Goal: Transaction & Acquisition: Purchase product/service

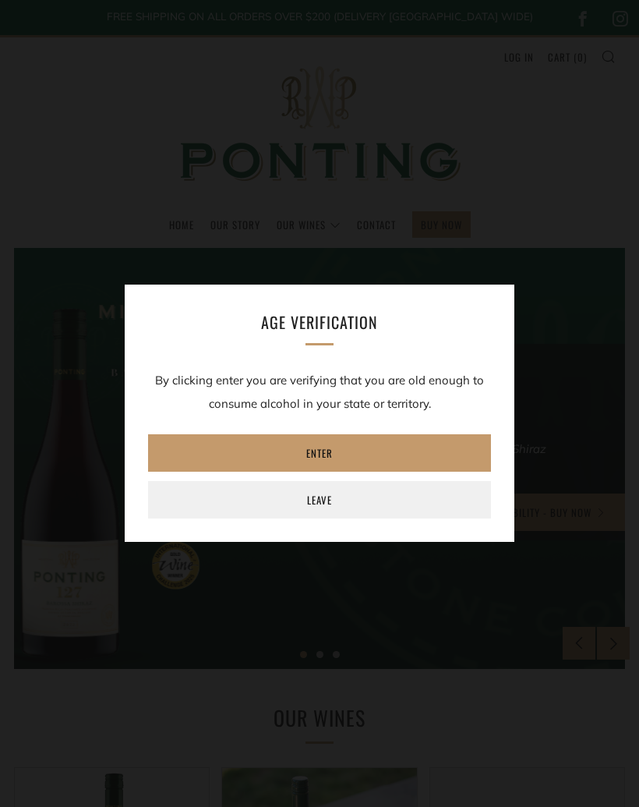
click at [202, 452] on link "Enter" at bounding box center [319, 452] width 343 height 37
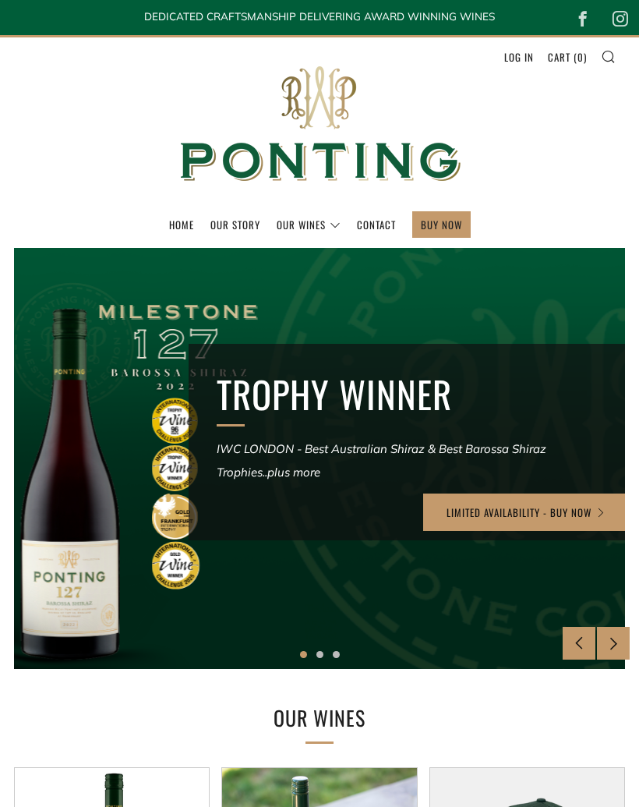
click at [450, 225] on link "BUY NOW" at bounding box center [441, 224] width 41 height 25
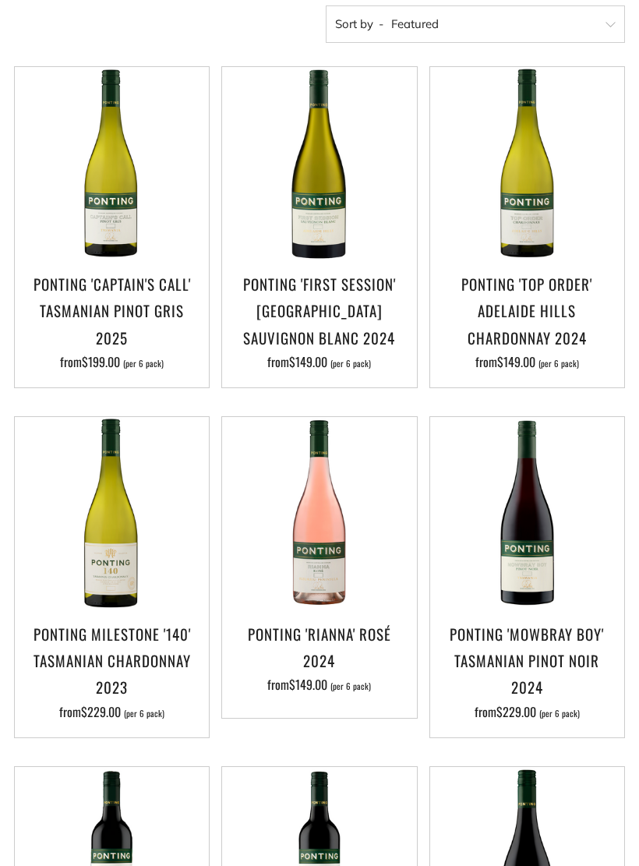
scroll to position [316, 0]
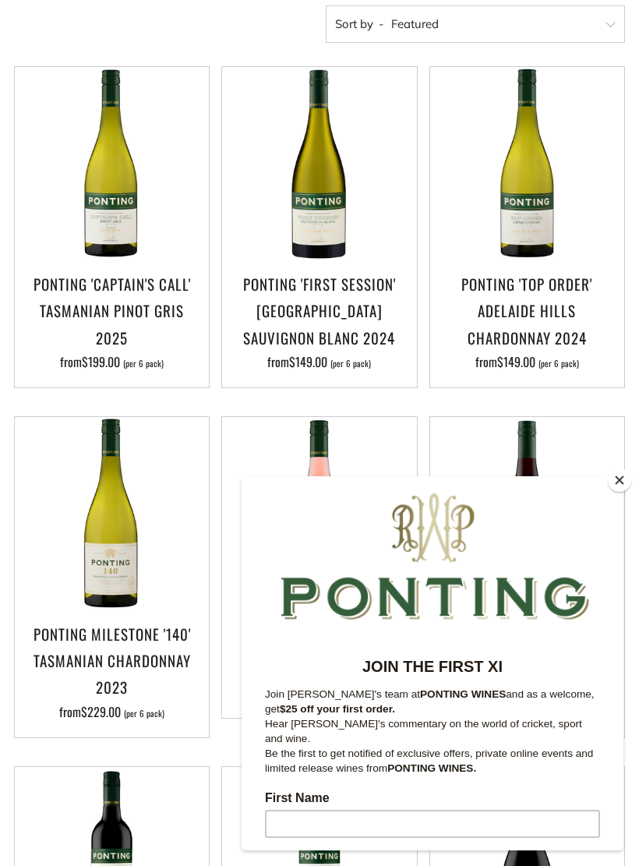
click at [130, 806] on img at bounding box center [112, 864] width 194 height 194
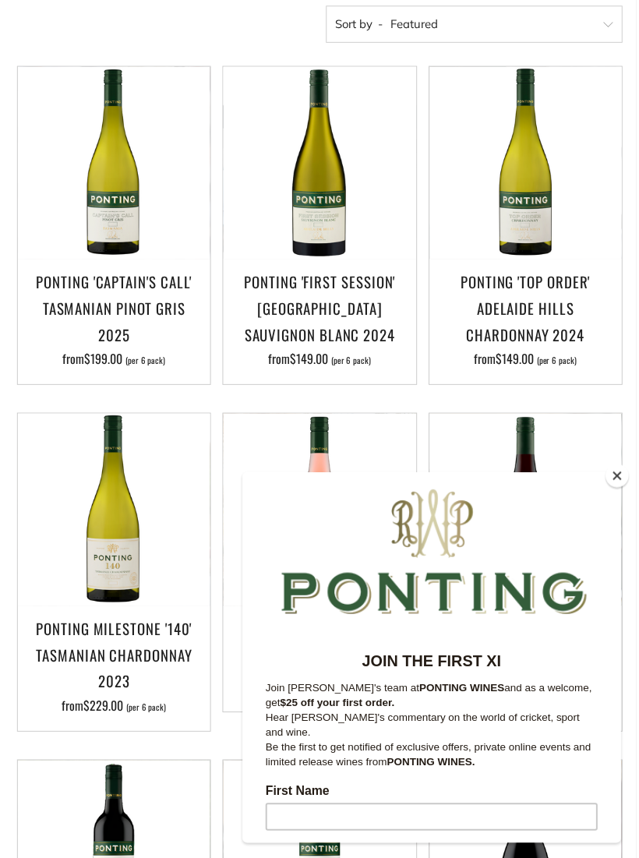
scroll to position [376, 0]
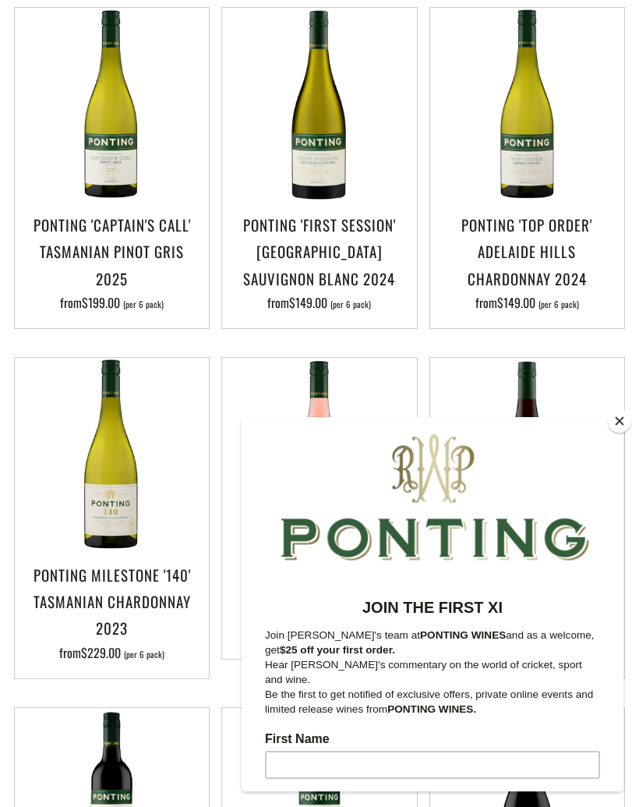
click at [621, 433] on button "Close" at bounding box center [619, 420] width 23 height 23
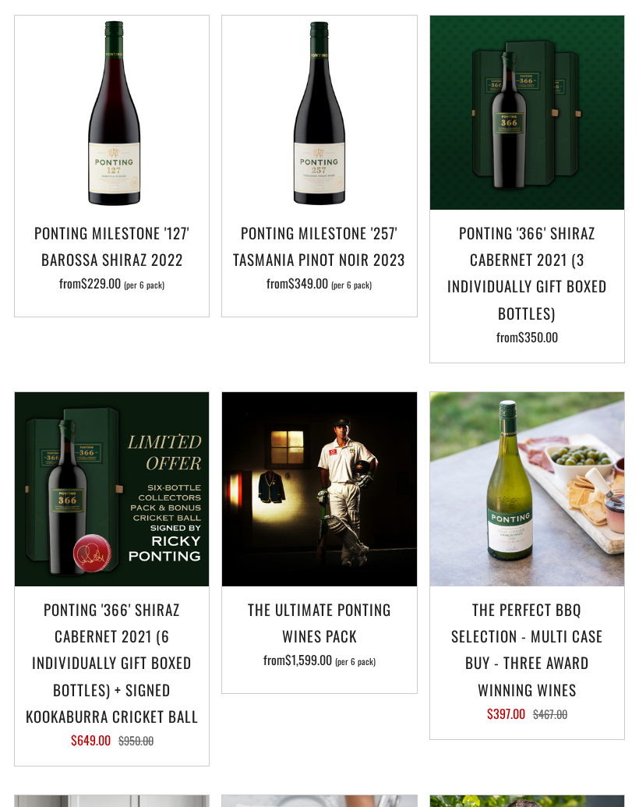
scroll to position [1443, 0]
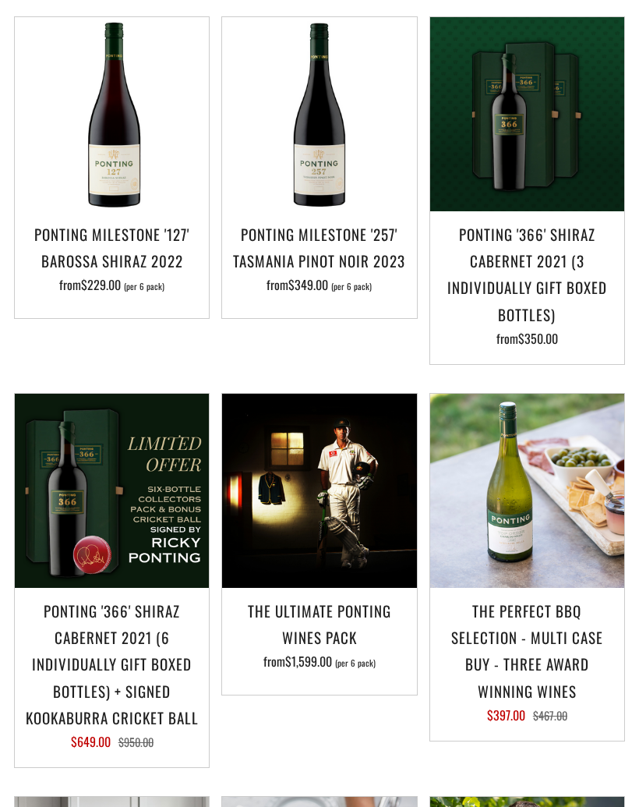
click at [542, 497] on img at bounding box center [527, 491] width 194 height 194
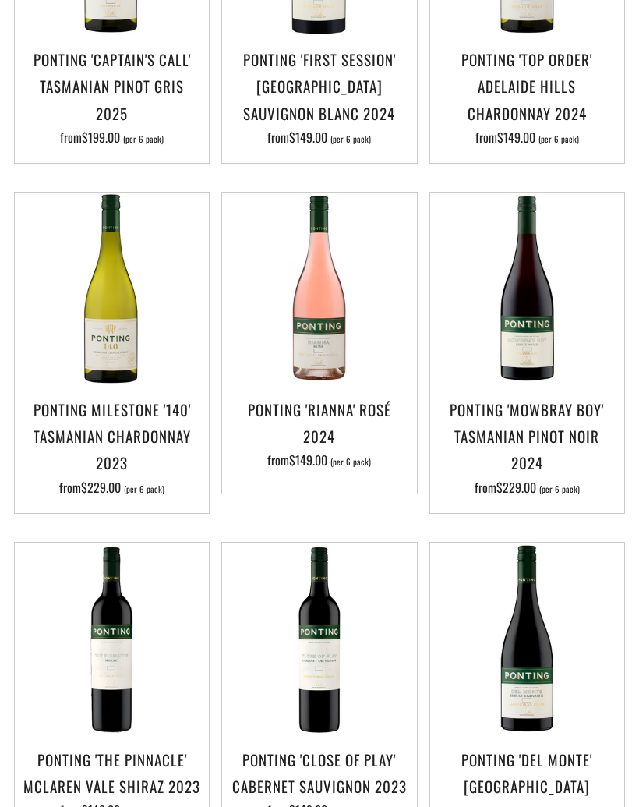
scroll to position [525, 0]
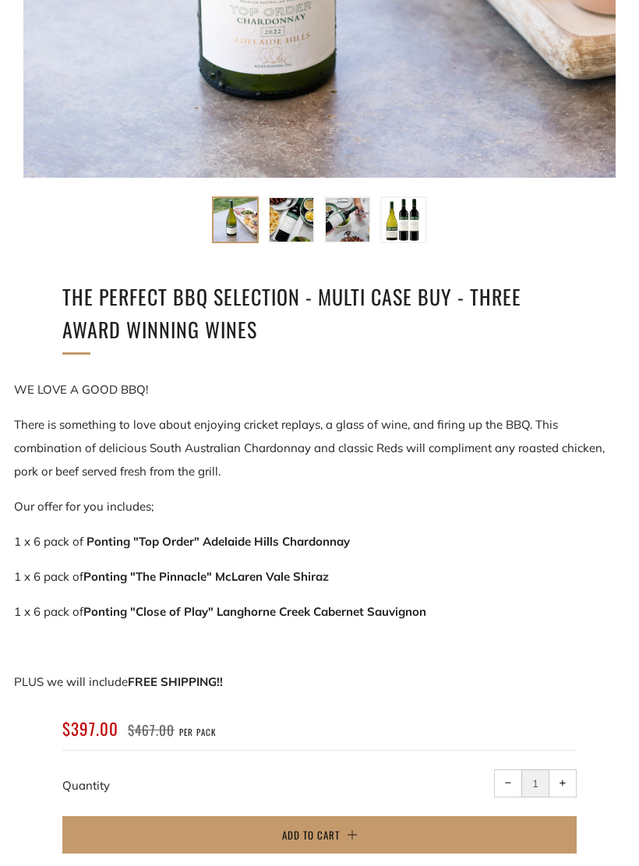
scroll to position [681, 0]
